Goal: Communication & Community: Answer question/provide support

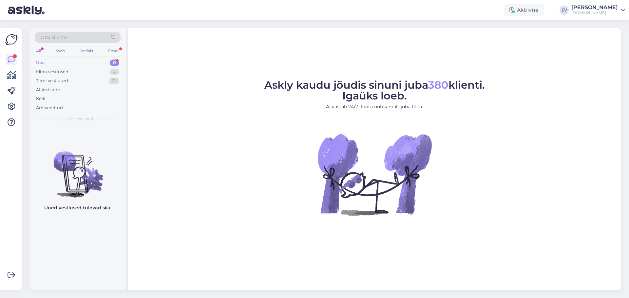
click at [72, 58] on div "Uus 0" at bounding box center [78, 62] width 86 height 9
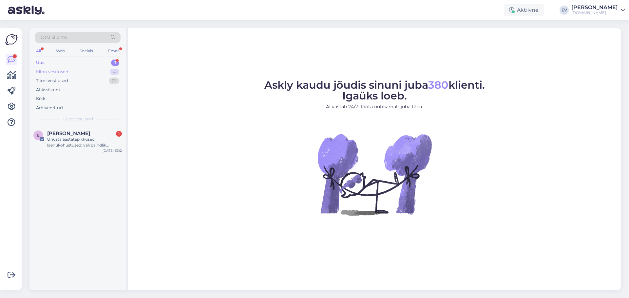
click at [70, 70] on div "Minu vestlused 4" at bounding box center [78, 71] width 86 height 9
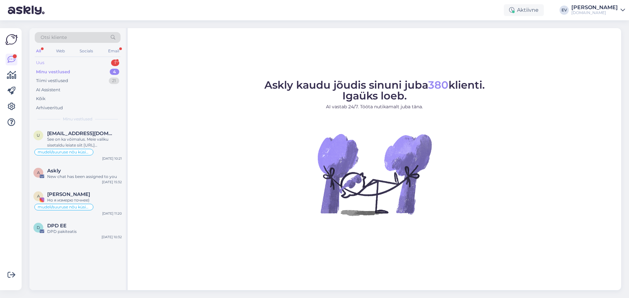
click at [73, 59] on div "Uus 1" at bounding box center [78, 62] width 86 height 9
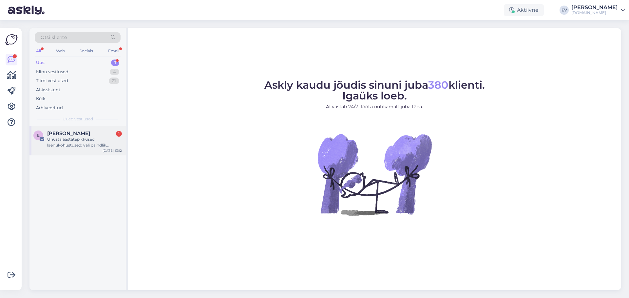
click at [87, 141] on div "Unusta aastatepikkused laenukohustused: vali paindlik rahastus" at bounding box center [84, 143] width 75 height 12
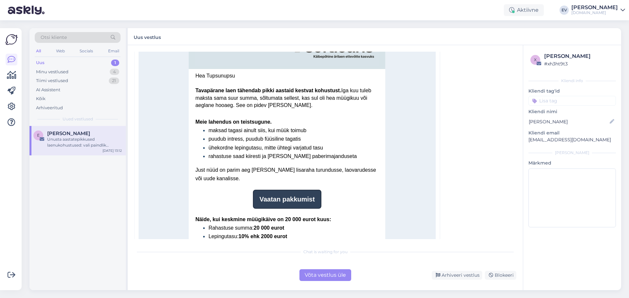
scroll to position [222, 0]
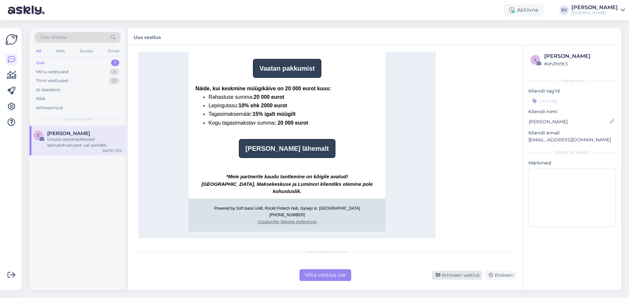
click at [468, 277] on div "Arhiveeri vestlus" at bounding box center [457, 275] width 50 height 9
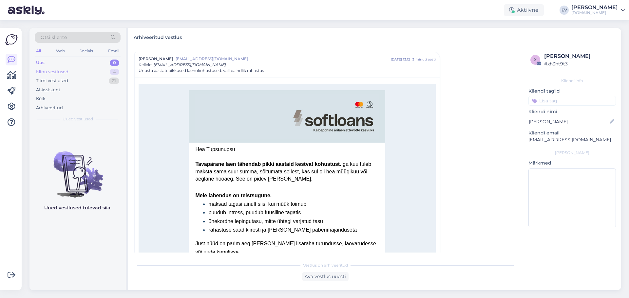
click at [79, 72] on div "Minu vestlused 4" at bounding box center [78, 71] width 86 height 9
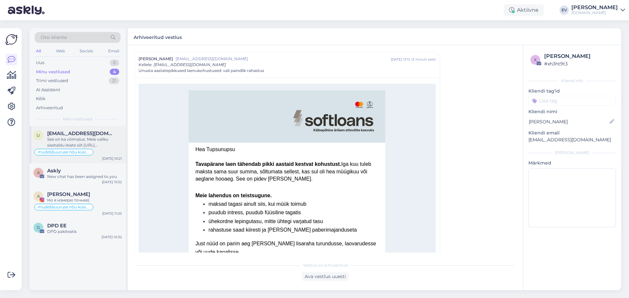
click at [89, 137] on div "See on ka võimalus. Meie valiku sisetaldu leiate siit [URL][DOMAIN_NAME]" at bounding box center [84, 143] width 75 height 12
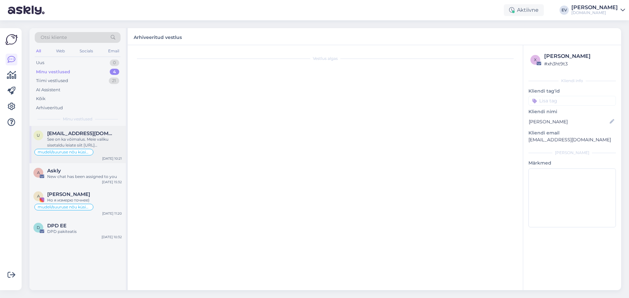
scroll to position [340, 0]
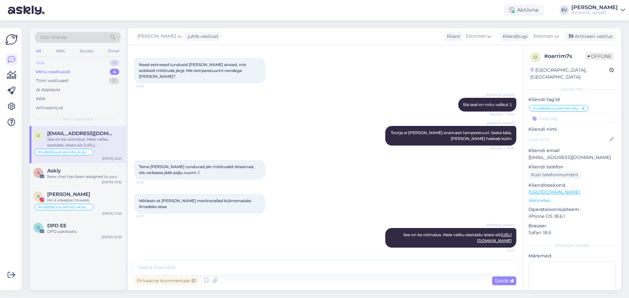
click at [88, 65] on div "Uus 0" at bounding box center [78, 62] width 86 height 9
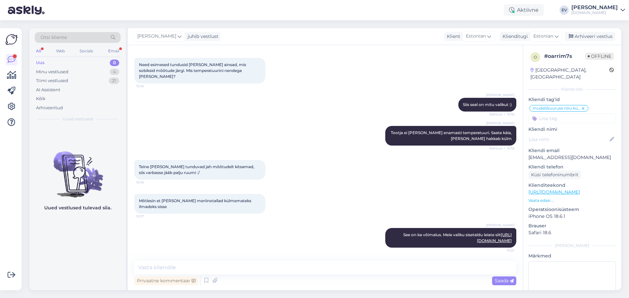
click at [85, 64] on div "Uus 0" at bounding box center [78, 62] width 86 height 9
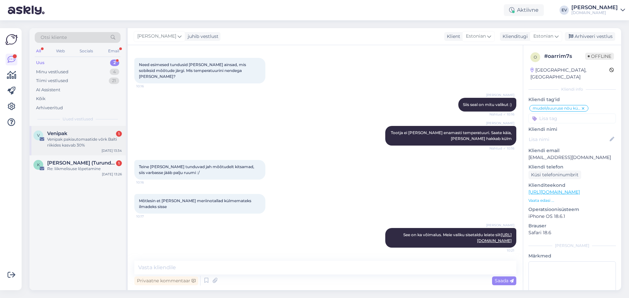
click at [90, 133] on div "Venipak 1" at bounding box center [84, 134] width 75 height 6
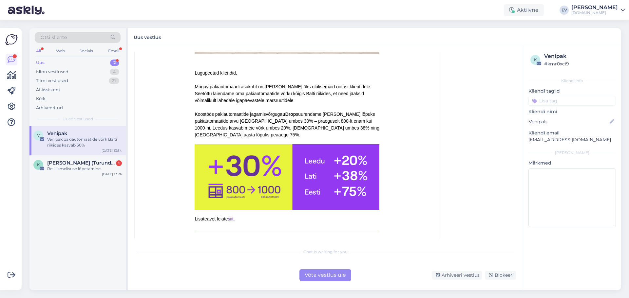
scroll to position [397, 0]
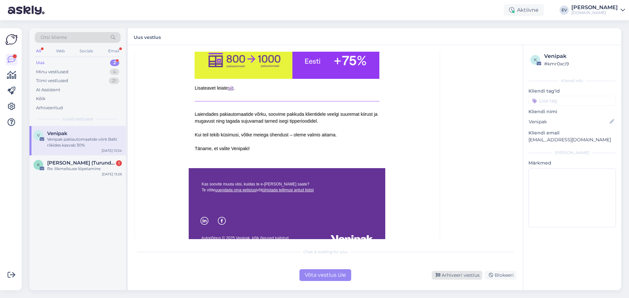
click at [461, 272] on div "Arhiveeri vestlus" at bounding box center [457, 275] width 50 height 9
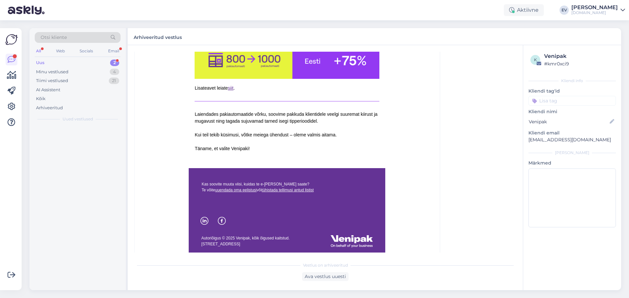
scroll to position [102, 0]
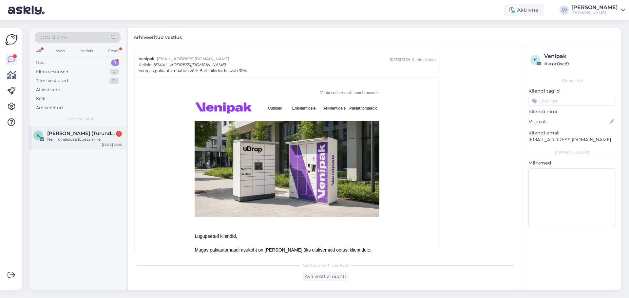
click at [73, 135] on span "[PERSON_NAME] (Turunduslabor)" at bounding box center [81, 134] width 68 height 6
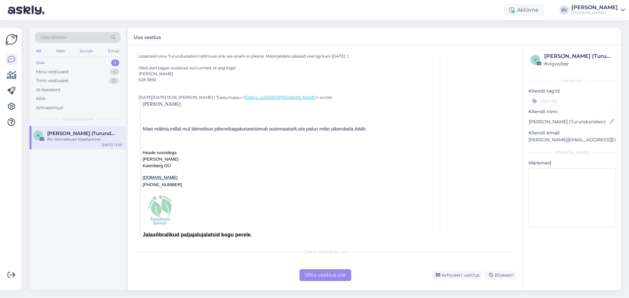
scroll to position [131, 0]
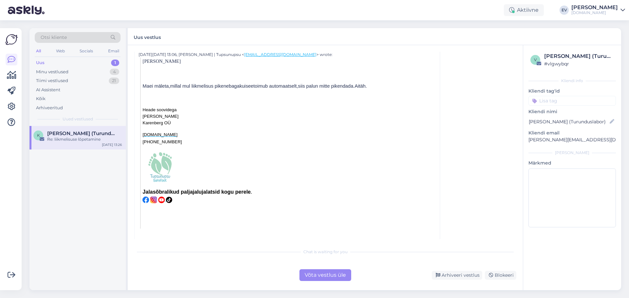
click at [52, 59] on div "Uus 1" at bounding box center [78, 62] width 86 height 9
click at [330, 275] on div "Võta vestlus üle" at bounding box center [325, 276] width 52 height 12
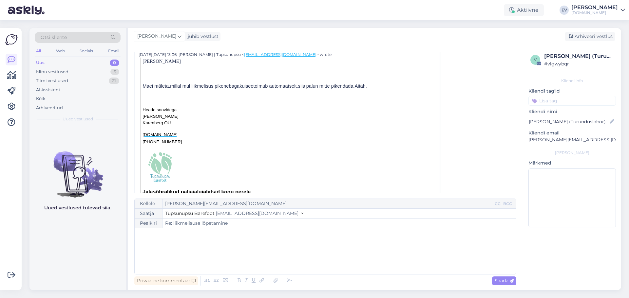
scroll to position [46, 0]
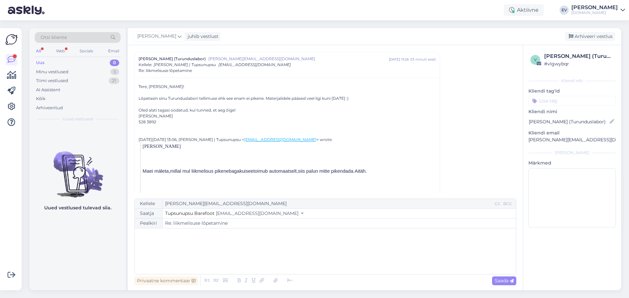
click at [69, 65] on div "Uus 0" at bounding box center [78, 62] width 86 height 9
click at [79, 73] on div "Minu vestlused 5" at bounding box center [78, 71] width 86 height 9
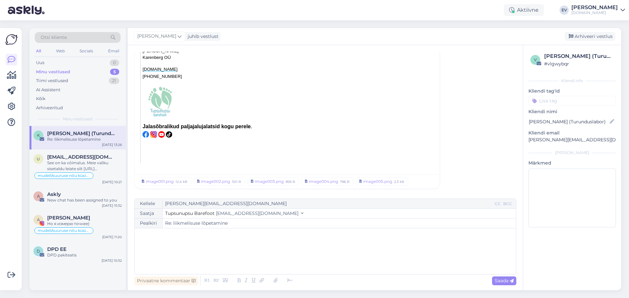
scroll to position [0, 0]
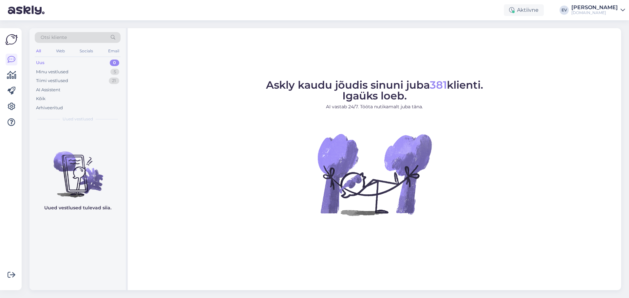
click at [90, 57] on div "Otsi kliente All Web Socials Email Uus 0 Minu vestlused 5 Tiimi vestlused 21 AI…" at bounding box center [77, 77] width 96 height 98
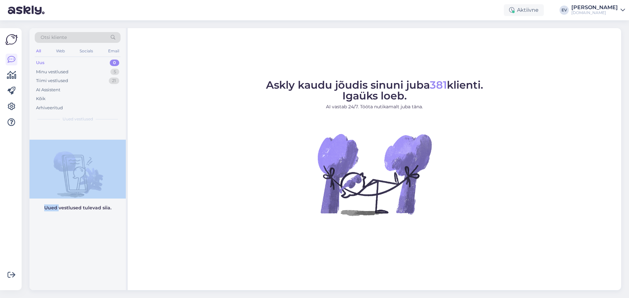
click at [90, 58] on div "Otsi kliente All Web Socials Email Uus 0 Minu vestlused 5 Tiimi vestlused 21 AI…" at bounding box center [77, 77] width 96 height 98
click at [72, 70] on div "Minu vestlused 5" at bounding box center [78, 71] width 86 height 9
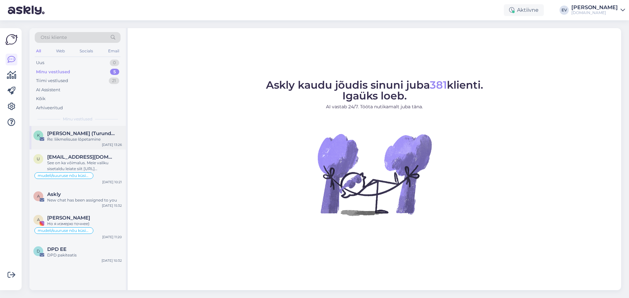
click at [98, 131] on span "[PERSON_NAME] (Turunduslabor)" at bounding box center [81, 134] width 68 height 6
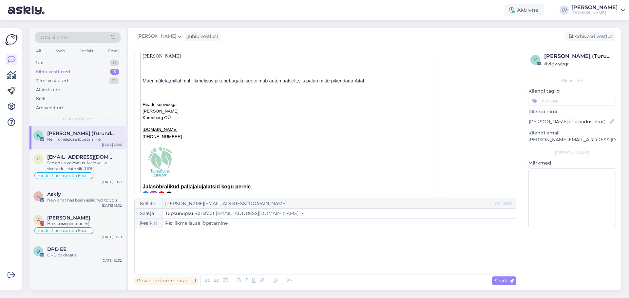
scroll to position [131, 0]
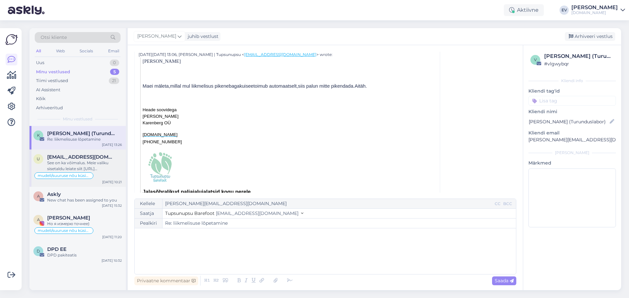
click at [101, 165] on div "See on ka võimalus. Meie valiku sisetaldu leiate siit [URL][DOMAIN_NAME]" at bounding box center [84, 166] width 75 height 12
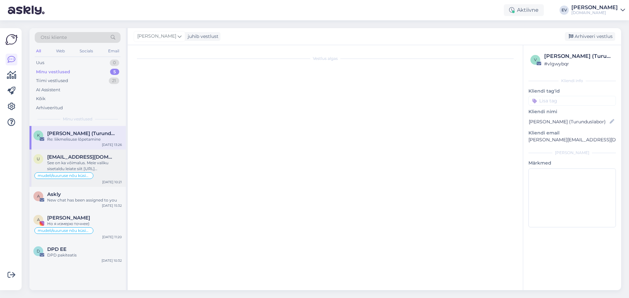
scroll to position [340, 0]
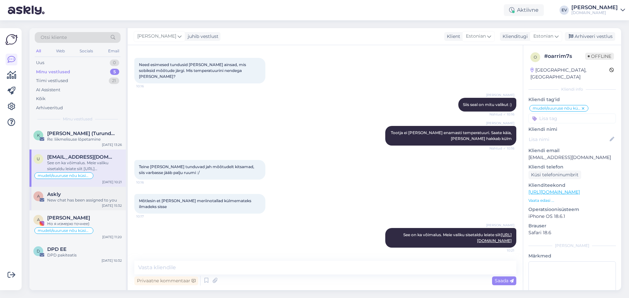
click at [84, 204] on div "A Askly New chat has been assigned to you [DATE] 15:32" at bounding box center [77, 199] width 96 height 24
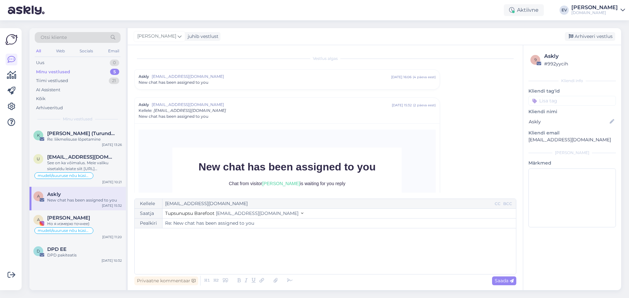
click at [62, 71] on div "Minu vestlused" at bounding box center [53, 72] width 34 height 7
click at [68, 81] on div "Tiimi vestlused 21" at bounding box center [78, 80] width 86 height 9
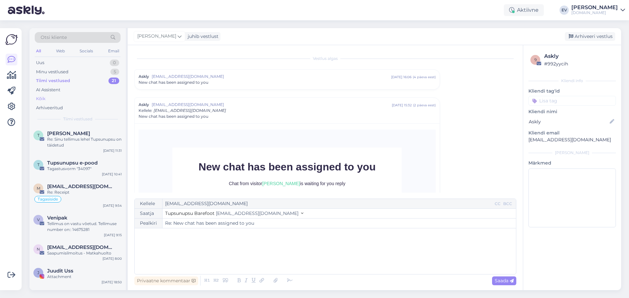
click at [78, 99] on div "Kõik" at bounding box center [78, 98] width 86 height 9
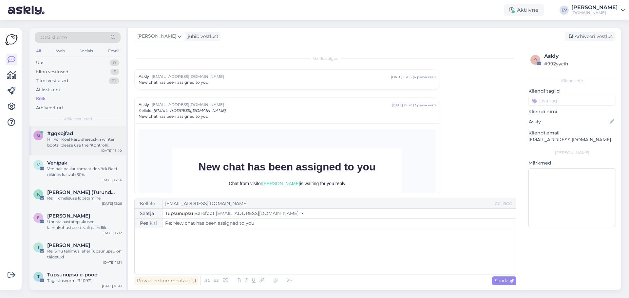
click at [92, 134] on div "#gqxbjfad" at bounding box center [84, 134] width 75 height 6
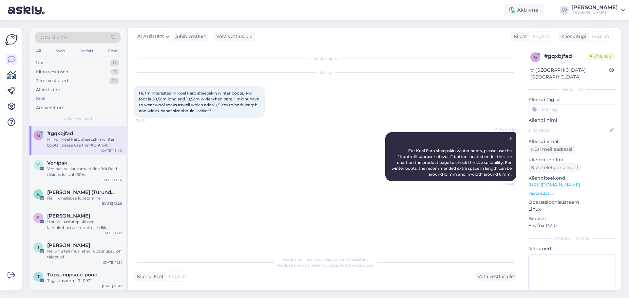
click at [600, 37] on span "English" at bounding box center [600, 36] width 17 height 7
click at [490, 279] on div "Võta vestlus üle" at bounding box center [495, 276] width 41 height 9
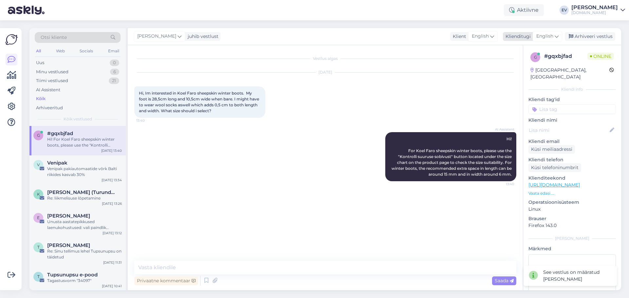
click at [555, 35] on icon at bounding box center [556, 36] width 4 height 7
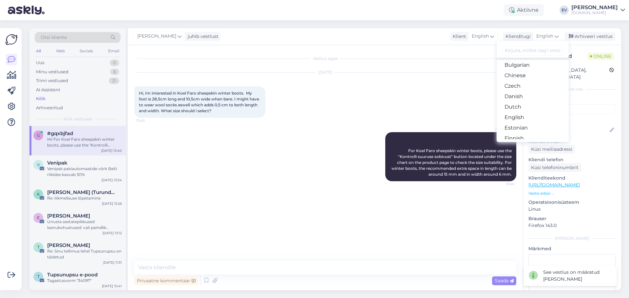
scroll to position [33, 0]
click at [531, 114] on link "Estonian" at bounding box center [532, 116] width 72 height 10
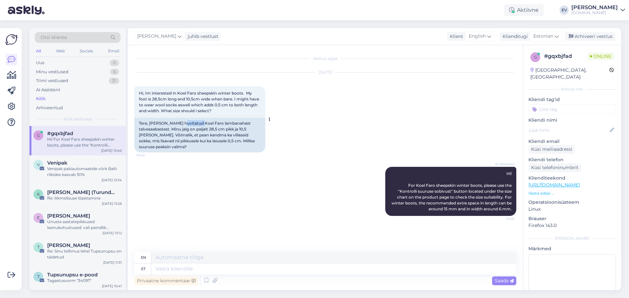
drag, startPoint x: 180, startPoint y: 123, endPoint x: 198, endPoint y: 122, distance: 18.7
click at [198, 122] on div "Tere, [PERSON_NAME] huvitatud Koel Faro lambanahast talvesaabastest. Minu jalg …" at bounding box center [199, 135] width 131 height 35
click at [245, 266] on textarea at bounding box center [333, 269] width 365 height 11
type textarea "Tere!"
type textarea "Hello!"
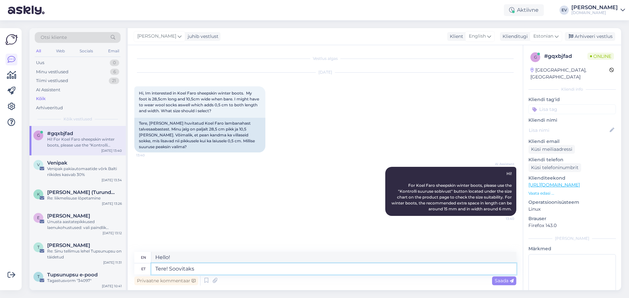
type textarea "Tere! Soovitaks s"
type textarea "Hello! Would recommend"
type textarea "Tere! Soovitaks suurust"
type textarea "Hello! I would like to recommend a size"
type textarea "Tere! Soovitaks suurust 45"
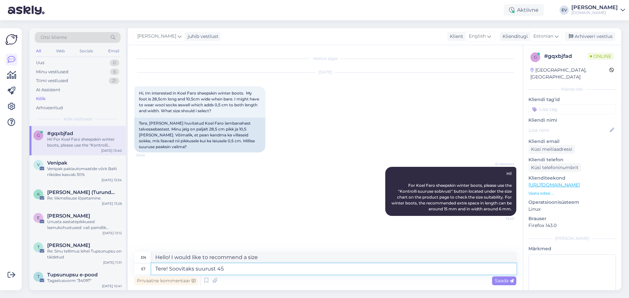
type textarea "Hello! I would recommend size 45"
type textarea "Tere! Soovitaks suurust 45 kui"
type textarea "Hello! I would recommend size 45 if"
type textarea "Tere! Soovitaks suurust 45 kui on"
type textarea "Hello! I would recommend size 45 if available."
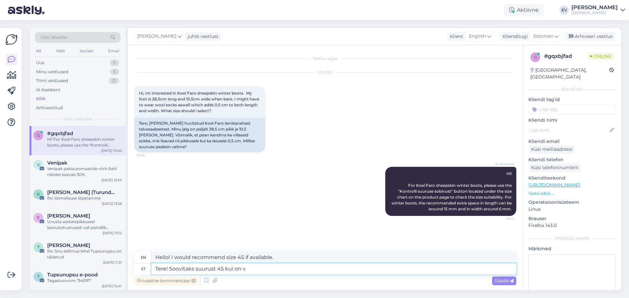
type textarea "Tere! Soovitaks suurust 45 kui on võ"
type textarea "Hello! I would recommend size 45 if possible."
type textarea "Tere! Soovitaks suurust 45 kui on võimalus, et"
type textarea "Hello! I would recommend size 45 if possible,"
type textarea "Tere! Soovitaks suurust 45 kui on võimalus, et"
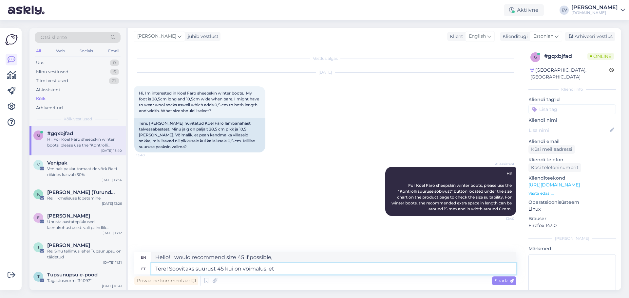
type textarea "Hello! I would recommend size 45 if possible."
type textarea "Tere! Soovitaks suurust 45 kui on võimalus, et see m"
type textarea "Hello! I would recommend size 45 if there is a chance that it will fit."
type textarea "Tere! Soovitaks suurust 45 kui on võimalus, et see mudel"
type textarea "Hello! I would recommend size 45 if there is a chance that this model"
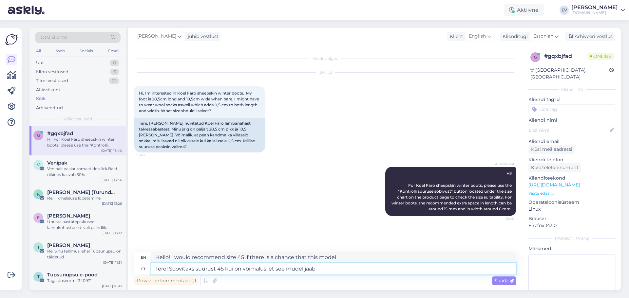
type textarea "Tere! Soovitaks suurust 45 kui on võimalus, et see mudel jääb t"
type textarea "Hello! I would recommend size 45 if there is a chance that this model will rema…"
type textarea "Tere! Soovitaks suurust 45 kui on võimalus, et see mudel jääb teile"
type textarea "Hello! I would recommend size 45 if there is a chance that this model will rema…"
type textarea "Tere! Soovitaks suurust 45 kui on võimalus, et see mudel jääb teile kitsaks"
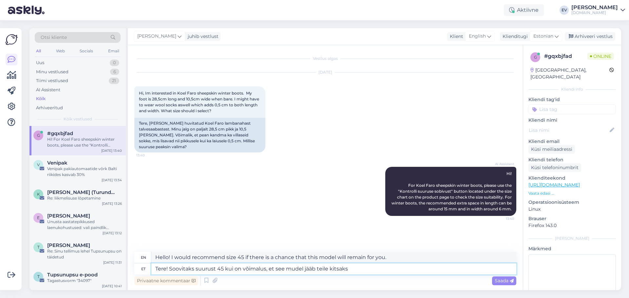
type textarea "Hello! I would recommend size 45 if there is a chance that this model will be t…"
click at [233, 270] on textarea "Tere! Soovitaks suurust 45 kui on võimalus, et see mudel jääb teile kitsaks" at bounding box center [333, 269] width 365 height 11
type textarea "Tere! Soovitaks suurust 45 kuid on võimalus, et see mudel jääb teile kitsaks"
type textarea "Hello! I would recommend size 45, but there is a chance that this model will be…"
click at [356, 271] on textarea "Tere! Soovitaks suurust 45 kuid on võimalus, et see mudel jääb teile kitsaks" at bounding box center [333, 269] width 365 height 11
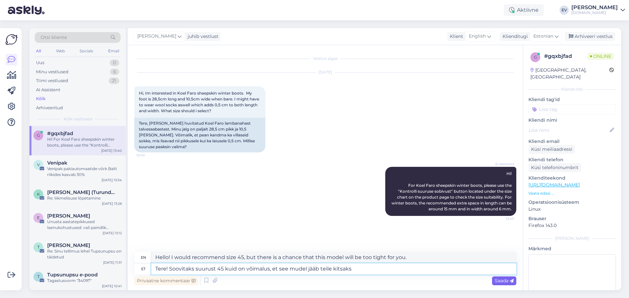
type textarea "Tere! Soovitaks suurust 45 kuid on võimalus, et see mudel jääb teile kitsaks"
click at [504, 281] on span "Saada" at bounding box center [503, 281] width 19 height 6
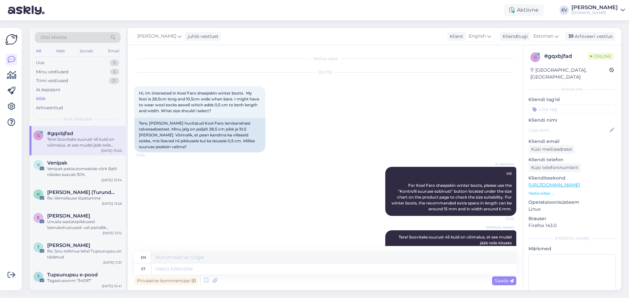
scroll to position [22, 0]
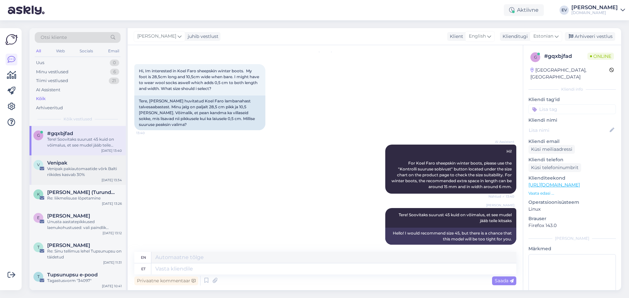
click at [59, 168] on div "Venipak pakiautomaatide võrk Balti riikides kasvab 30%" at bounding box center [84, 172] width 75 height 12
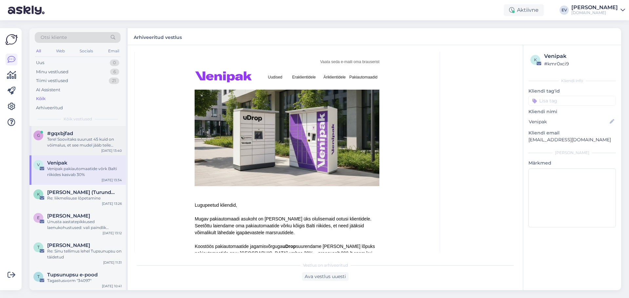
scroll to position [164, 0]
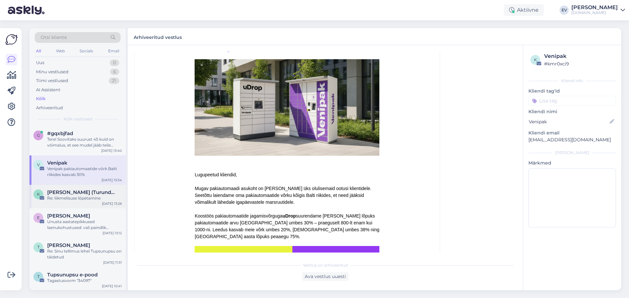
click at [90, 196] on div "Re: liikmelisuse lõpetamine" at bounding box center [84, 198] width 75 height 6
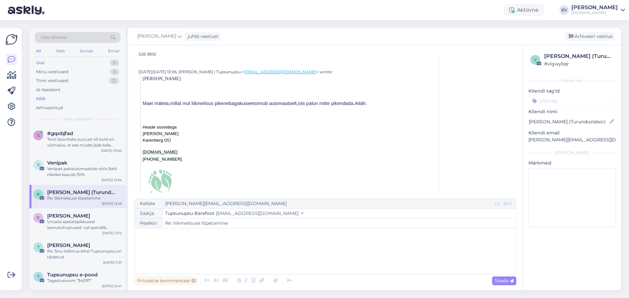
scroll to position [196, 0]
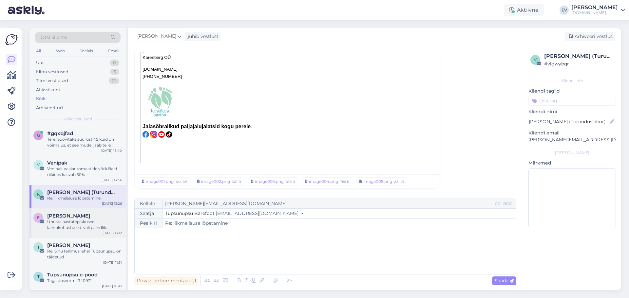
click at [87, 219] on div "[PERSON_NAME]" at bounding box center [84, 216] width 75 height 6
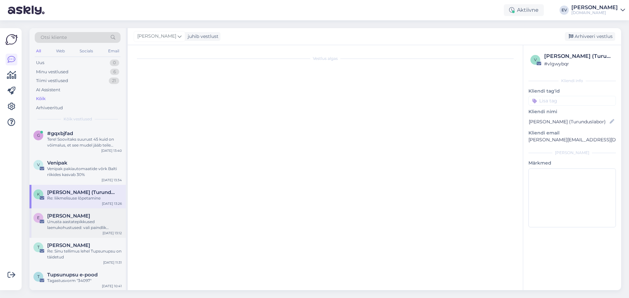
scroll to position [0, 0]
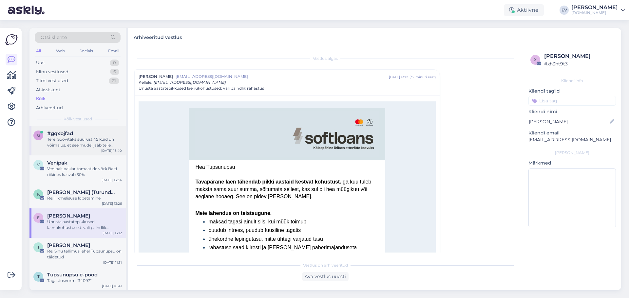
click at [83, 138] on div "Tere! Soovitaks suurust 45 kuid on võimalus, et see mudel jääb teile kitsaks" at bounding box center [84, 143] width 75 height 12
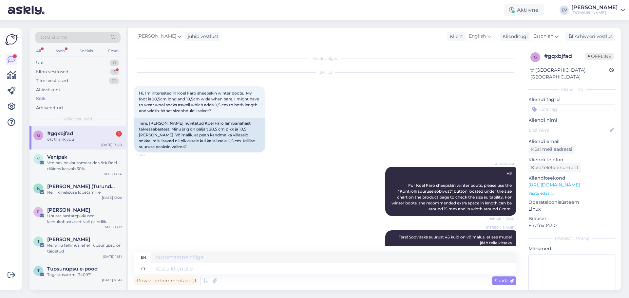
scroll to position [62, 0]
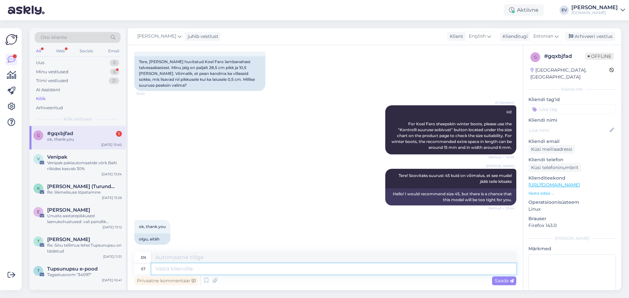
click at [178, 271] on textarea at bounding box center [333, 269] width 365 height 11
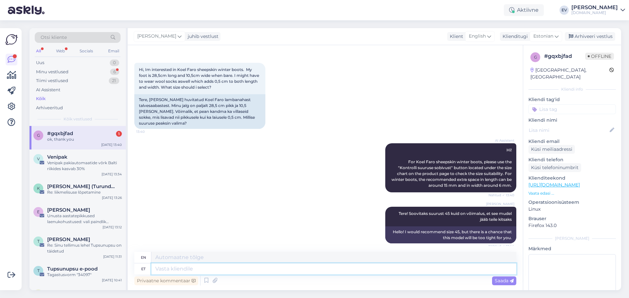
scroll to position [0, 0]
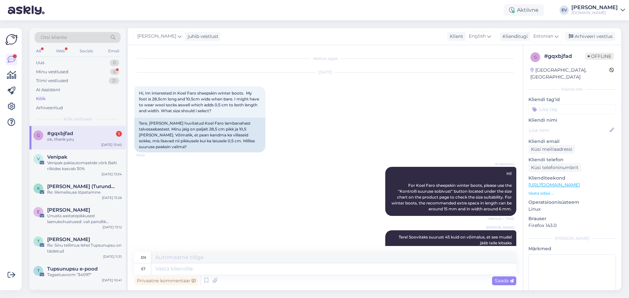
click at [65, 143] on div "g #gqxbjfad 1 ok, thank you [DATE] 13:40" at bounding box center [77, 138] width 96 height 24
